Goal: Task Accomplishment & Management: Manage account settings

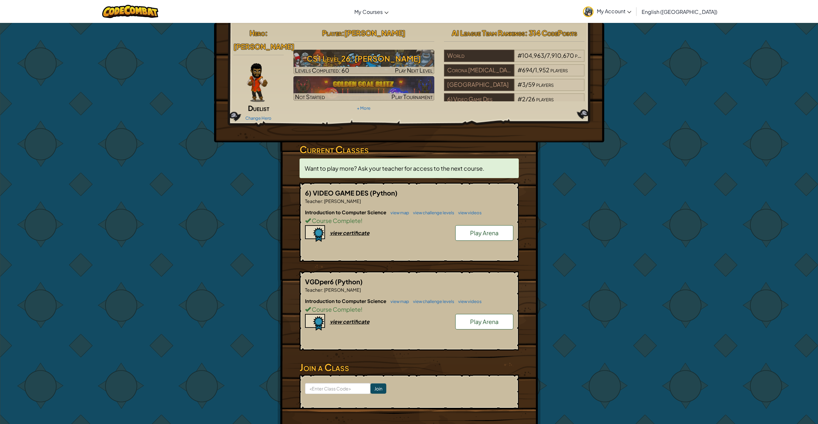
click at [633, 9] on link "My Account" at bounding box center [607, 11] width 55 height 20
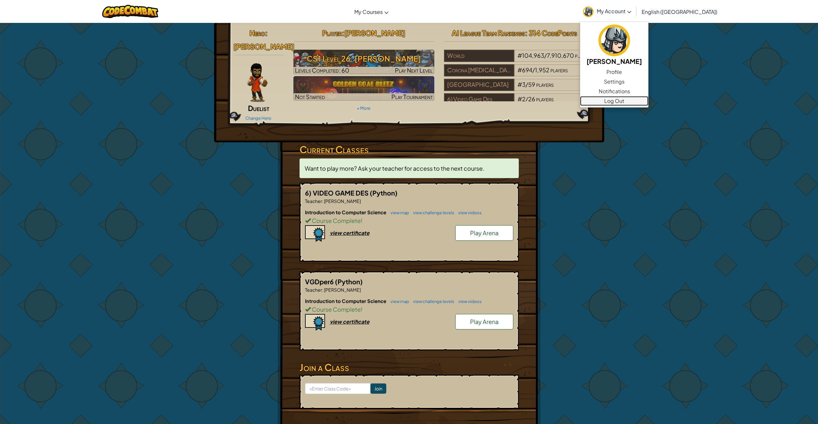
click at [648, 98] on link "Log Out" at bounding box center [614, 101] width 68 height 10
